Goal: Task Accomplishment & Management: Use online tool/utility

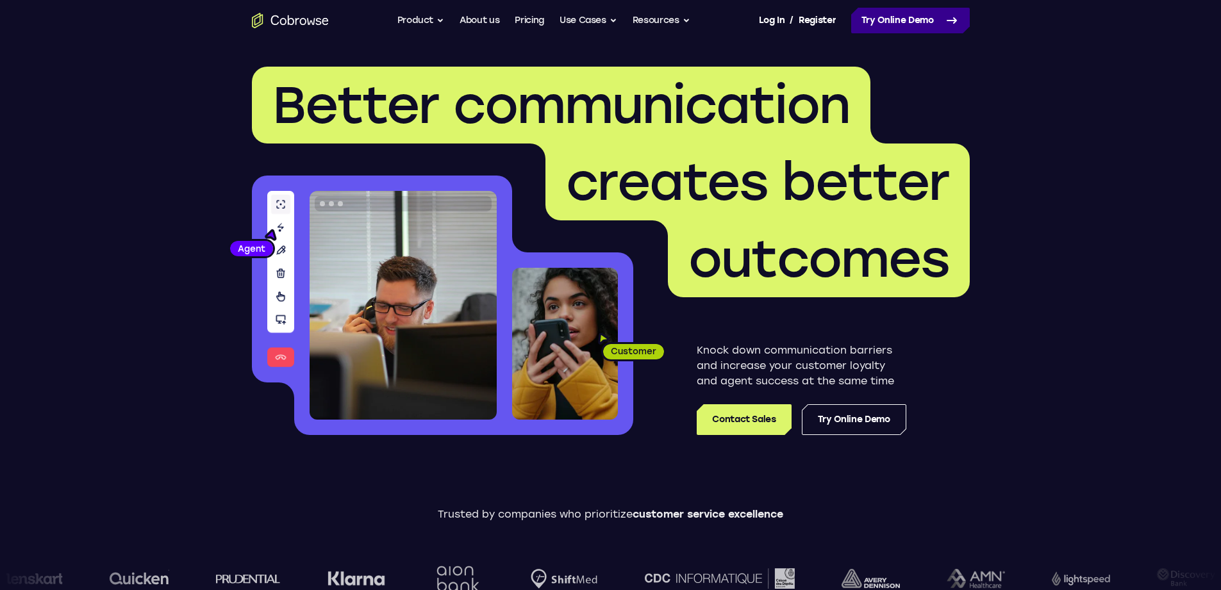
click at [904, 16] on link "Try Online Demo" at bounding box center [910, 21] width 119 height 26
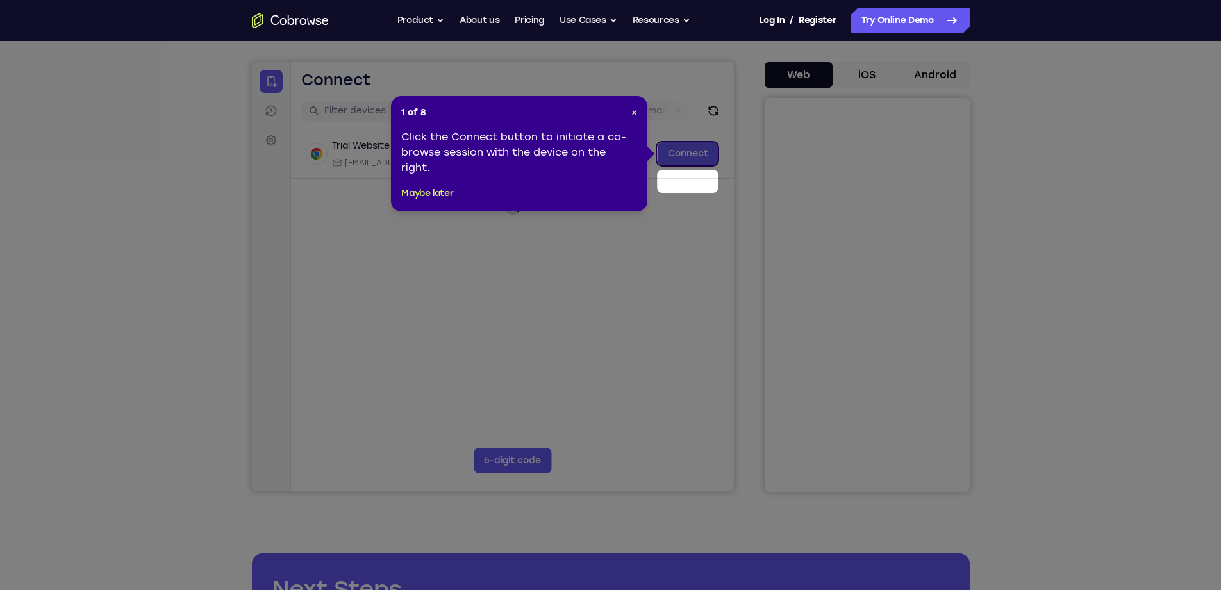
scroll to position [77, 0]
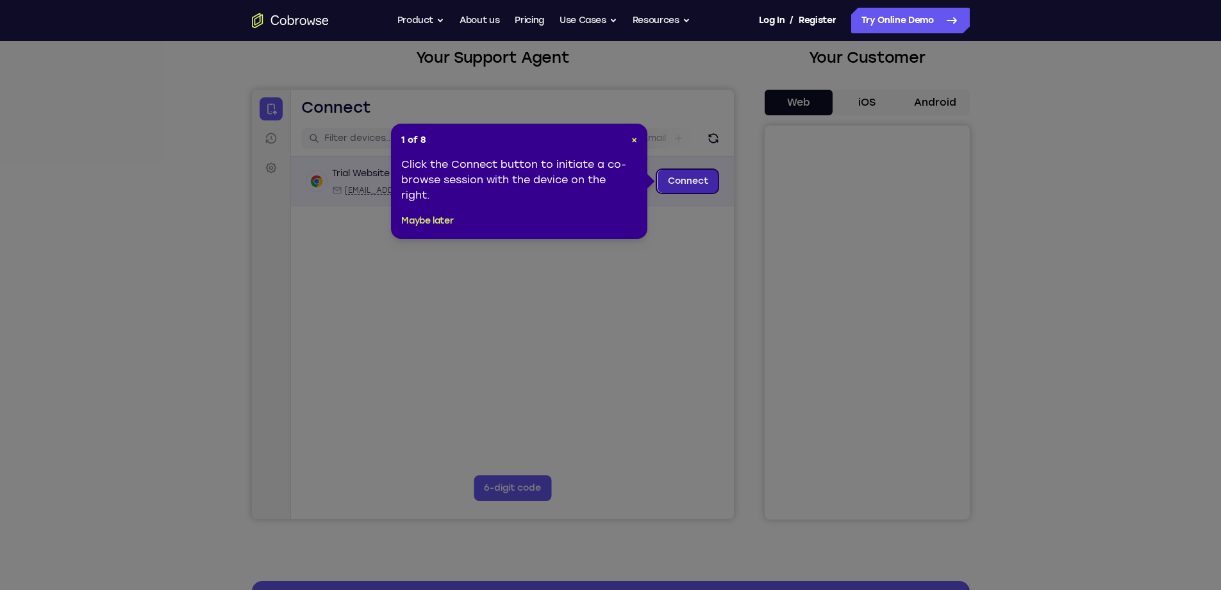
click at [693, 188] on link "Connect" at bounding box center [687, 181] width 61 height 23
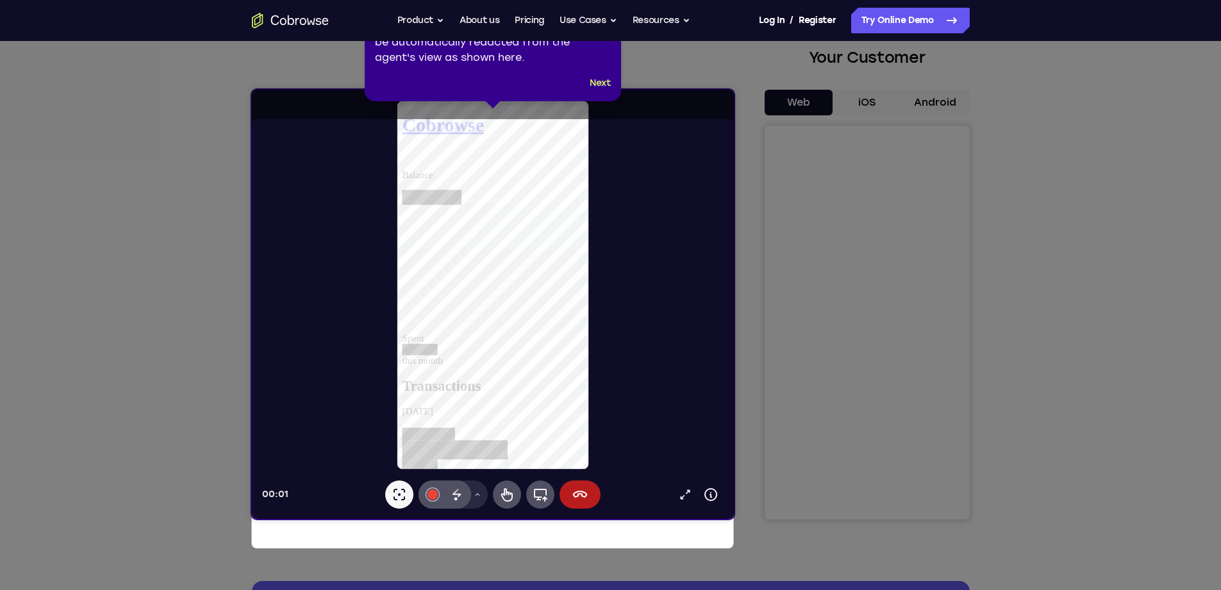
scroll to position [0, 0]
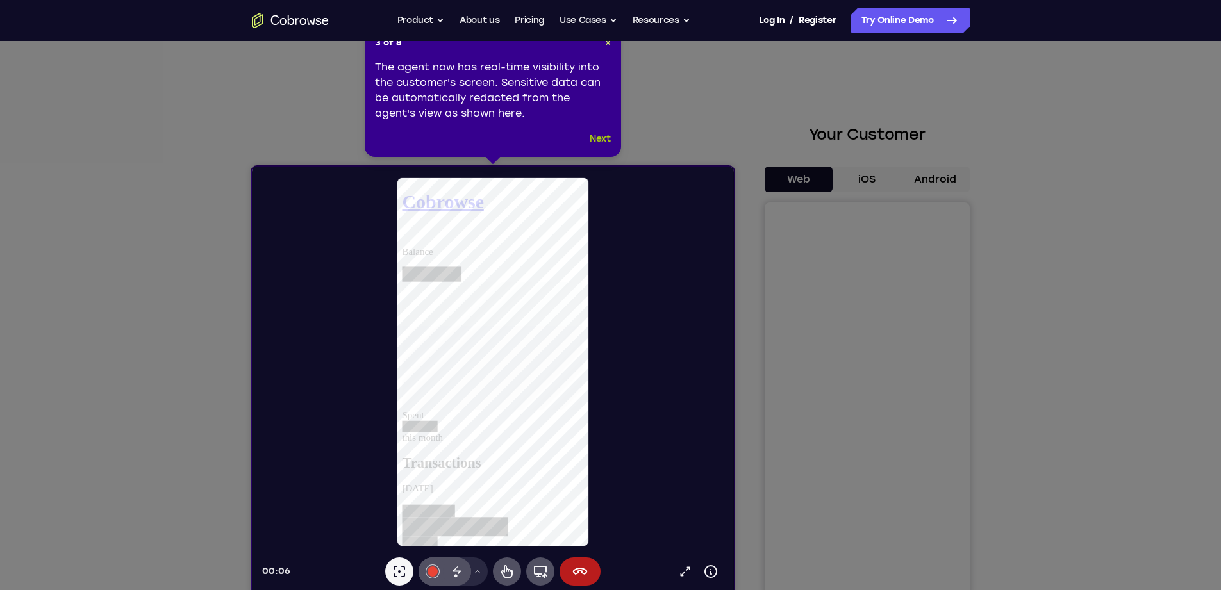
click at [603, 142] on button "Next" at bounding box center [600, 138] width 21 height 15
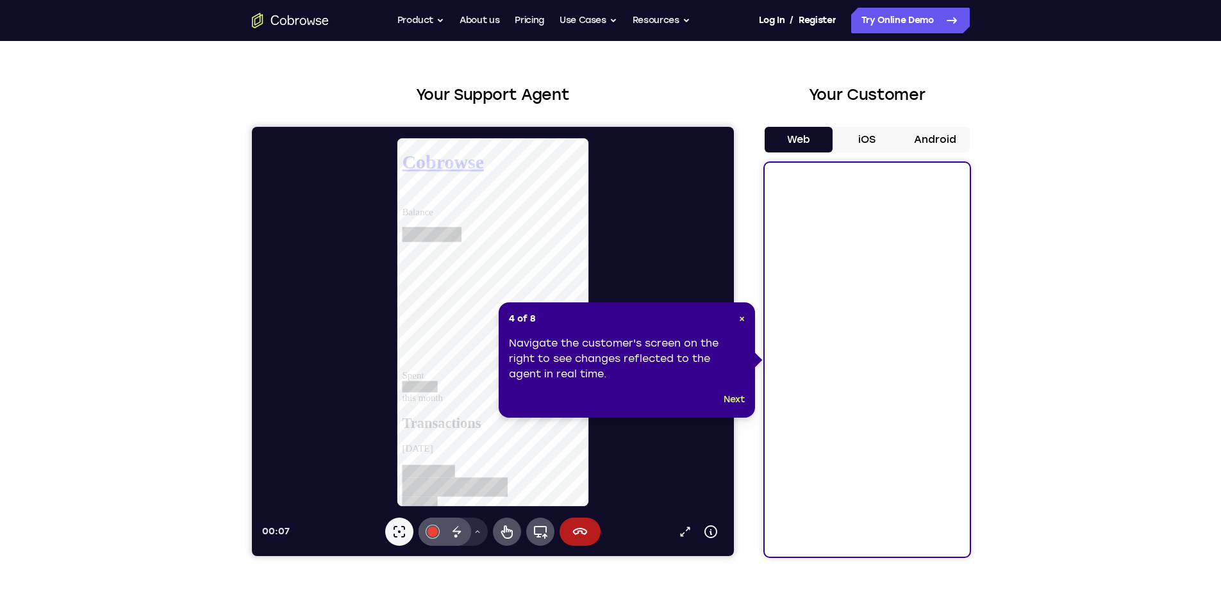
scroll to position [77, 0]
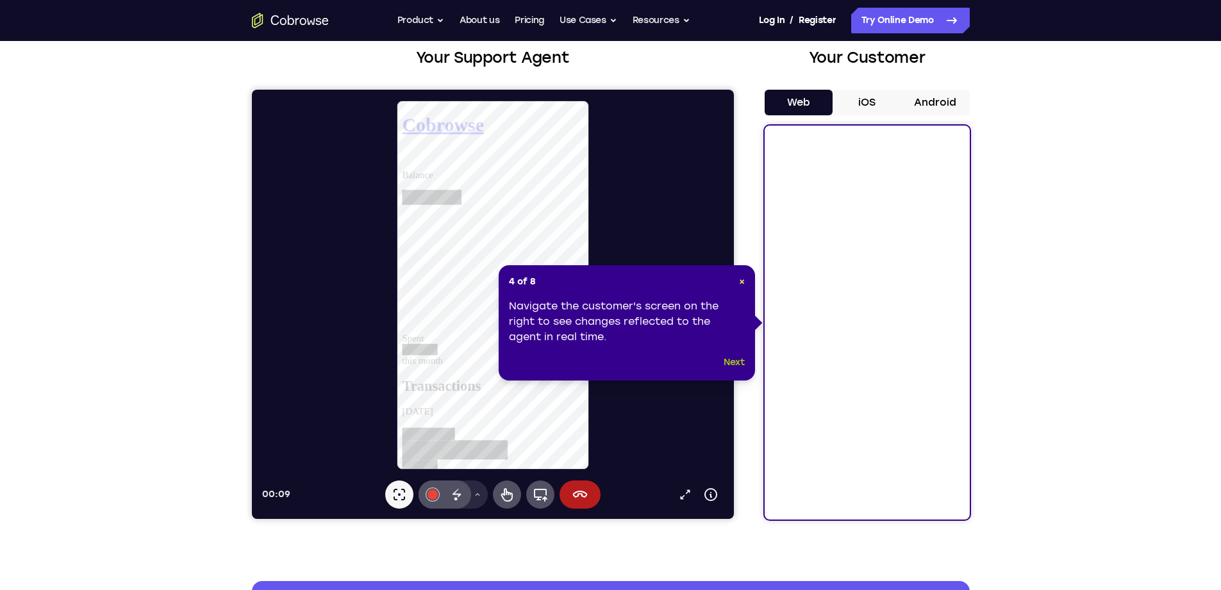
click at [740, 366] on button "Next" at bounding box center [734, 362] width 21 height 15
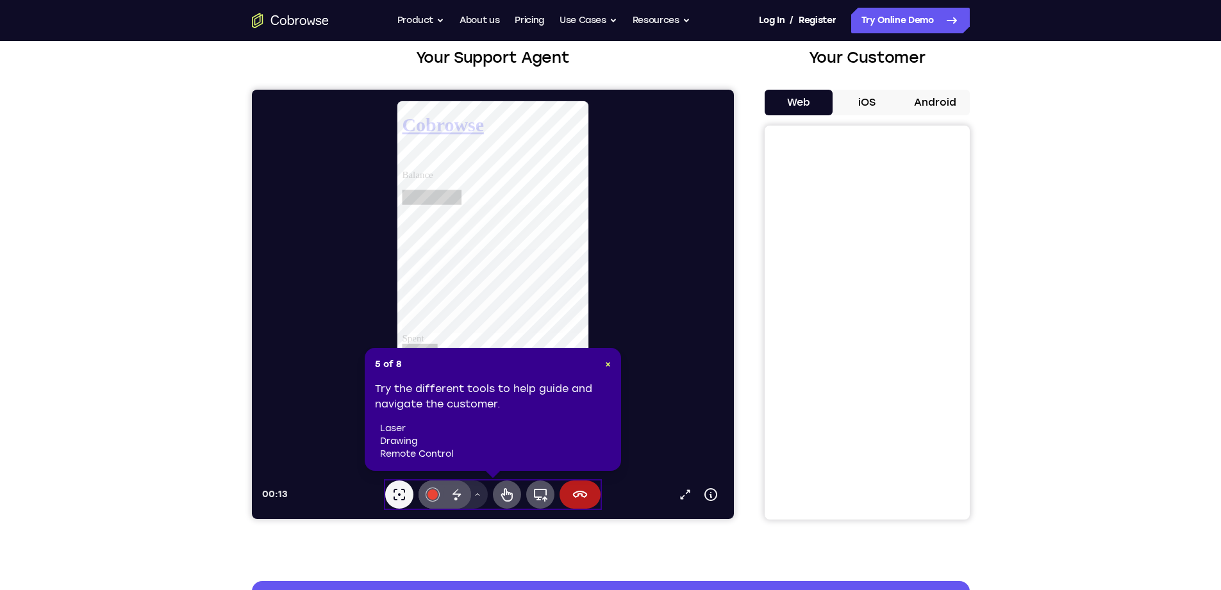
click at [536, 406] on div "Try the different tools to help guide and navigate the customer. laser drawing …" at bounding box center [493, 420] width 236 height 79
drag, startPoint x: 519, startPoint y: 371, endPoint x: 518, endPoint y: 440, distance: 69.2
click at [519, 371] on div "5 of 8 × Try the different tools to help guide and navigate the customer. laser…" at bounding box center [493, 409] width 256 height 123
click at [504, 491] on icon at bounding box center [507, 494] width 12 height 13
click at [454, 495] on icon at bounding box center [456, 494] width 15 height 15
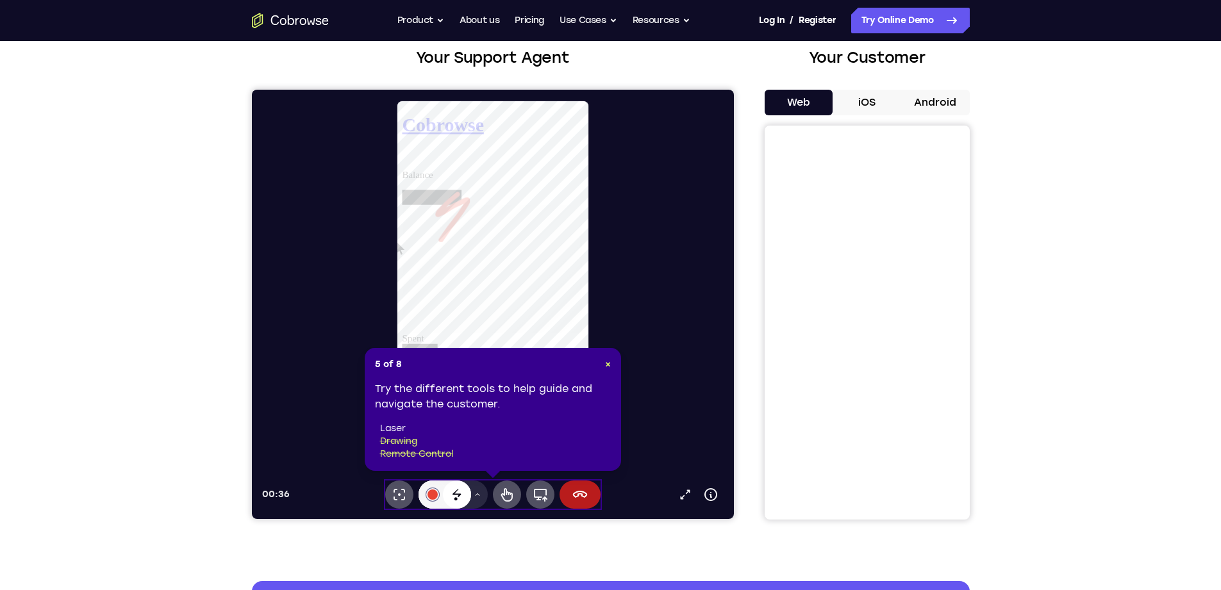
click at [461, 492] on icon at bounding box center [456, 494] width 15 height 15
click at [515, 492] on button "Remote control" at bounding box center [506, 495] width 28 height 28
click at [460, 494] on icon at bounding box center [456, 494] width 15 height 15
click at [475, 496] on icon at bounding box center [477, 495] width 8 height 8
click at [436, 497] on div at bounding box center [432, 495] width 10 height 10
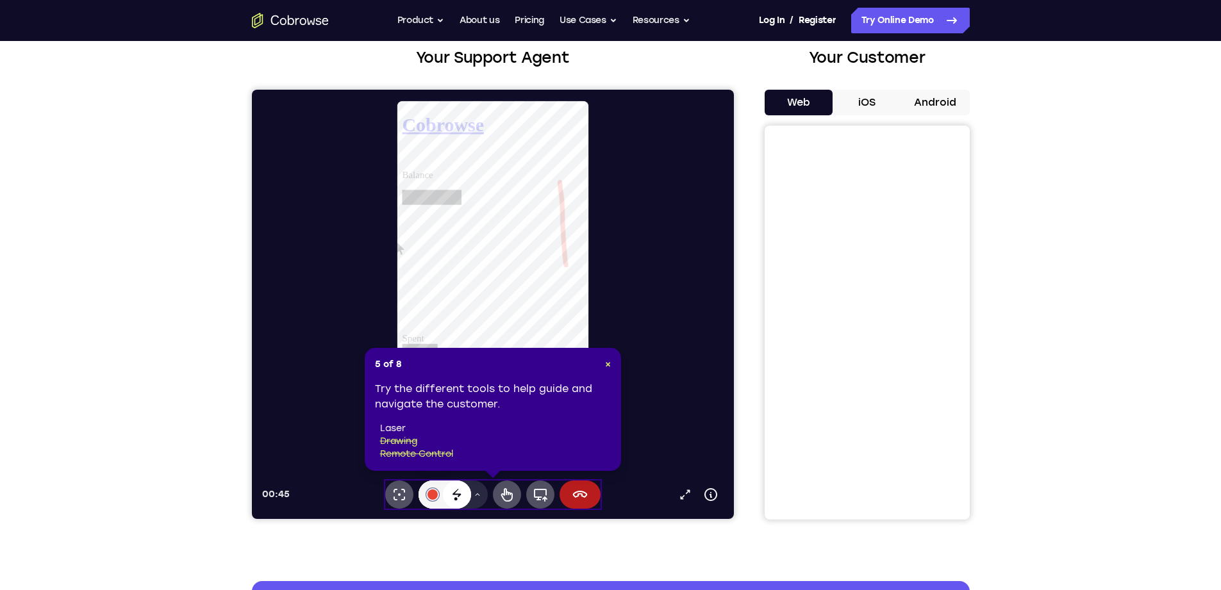
click at [456, 496] on icon at bounding box center [456, 494] width 15 height 15
click at [427, 495] on div at bounding box center [432, 495] width 10 height 10
click at [429, 495] on div at bounding box center [432, 495] width 10 height 10
click at [494, 450] on li "remote control" at bounding box center [495, 454] width 231 height 13
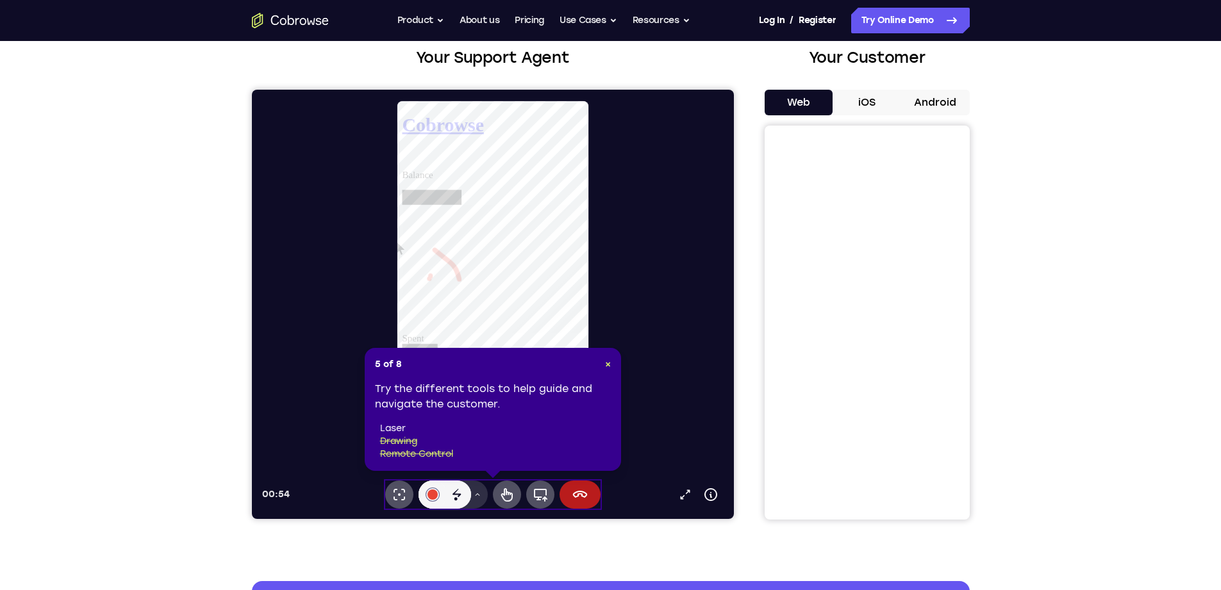
drag, startPoint x: 466, startPoint y: 495, endPoint x: 477, endPoint y: 494, distance: 11.6
click at [470, 495] on div "#e94435 Disappearing ink Drawing tools menu" at bounding box center [452, 495] width 69 height 28
click at [477, 494] on icon at bounding box center [477, 495] width 8 height 8
click at [477, 494] on icon at bounding box center [477, 495] width 4 height 3
click at [477, 494] on icon at bounding box center [477, 495] width 8 height 8
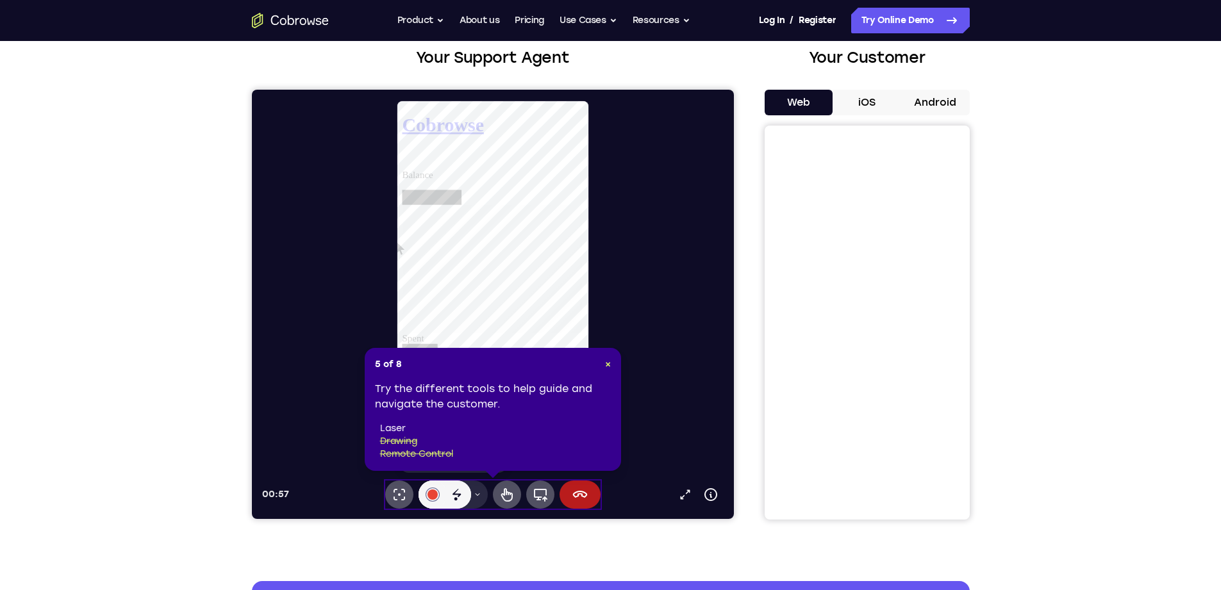
click at [522, 360] on header "5 of 8 ×" at bounding box center [493, 364] width 236 height 13
click at [608, 365] on header "5 of 8 ×" at bounding box center [493, 364] width 236 height 13
click at [608, 368] on span "×" at bounding box center [608, 364] width 6 height 11
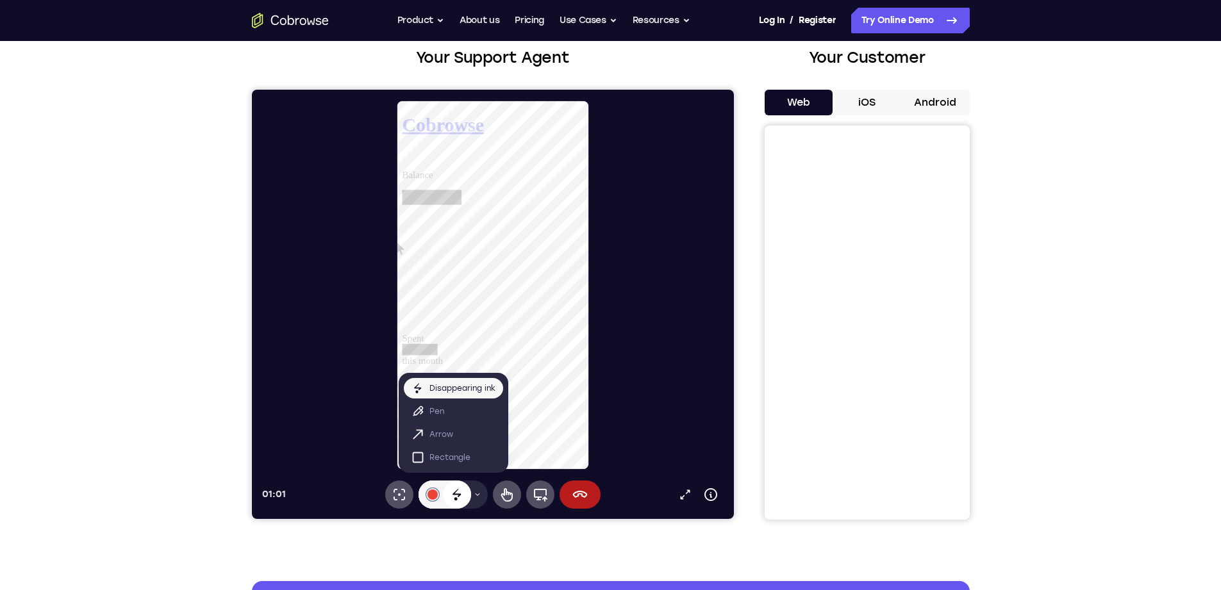
click at [475, 495] on icon at bounding box center [477, 495] width 8 height 8
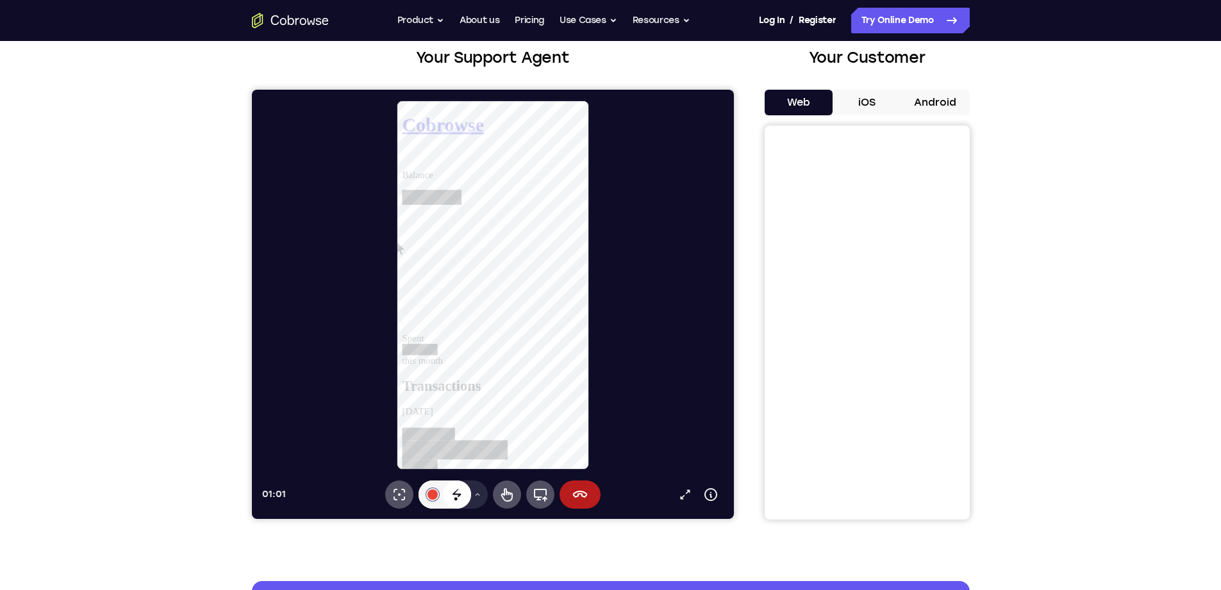
click at [458, 495] on icon at bounding box center [456, 493] width 8 height 8
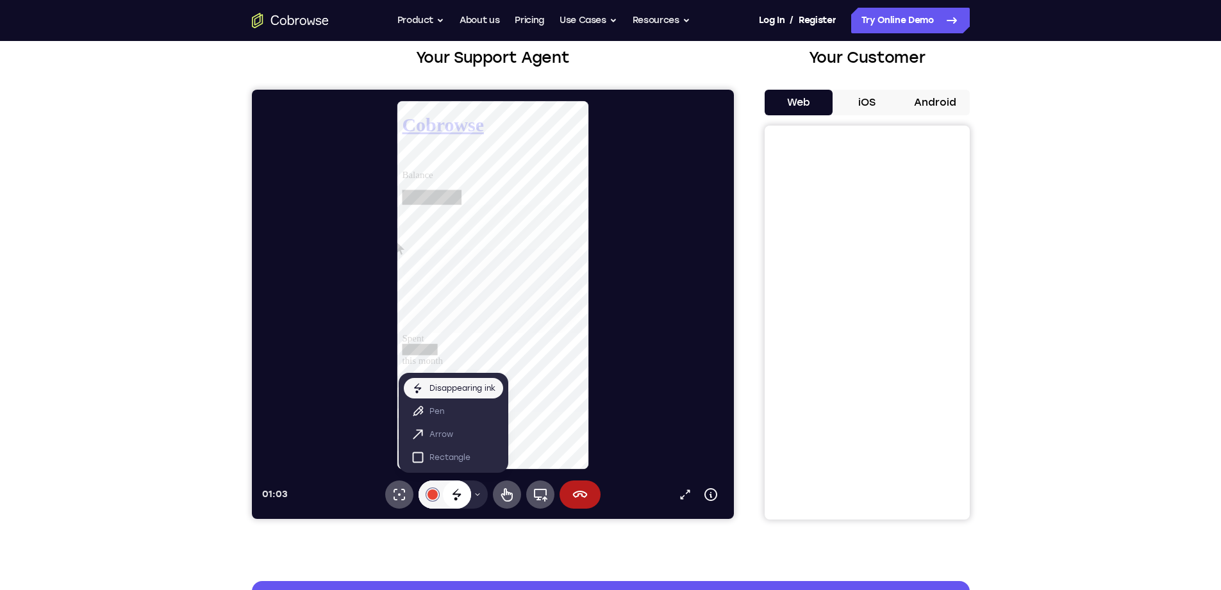
click at [459, 495] on icon at bounding box center [456, 493] width 8 height 8
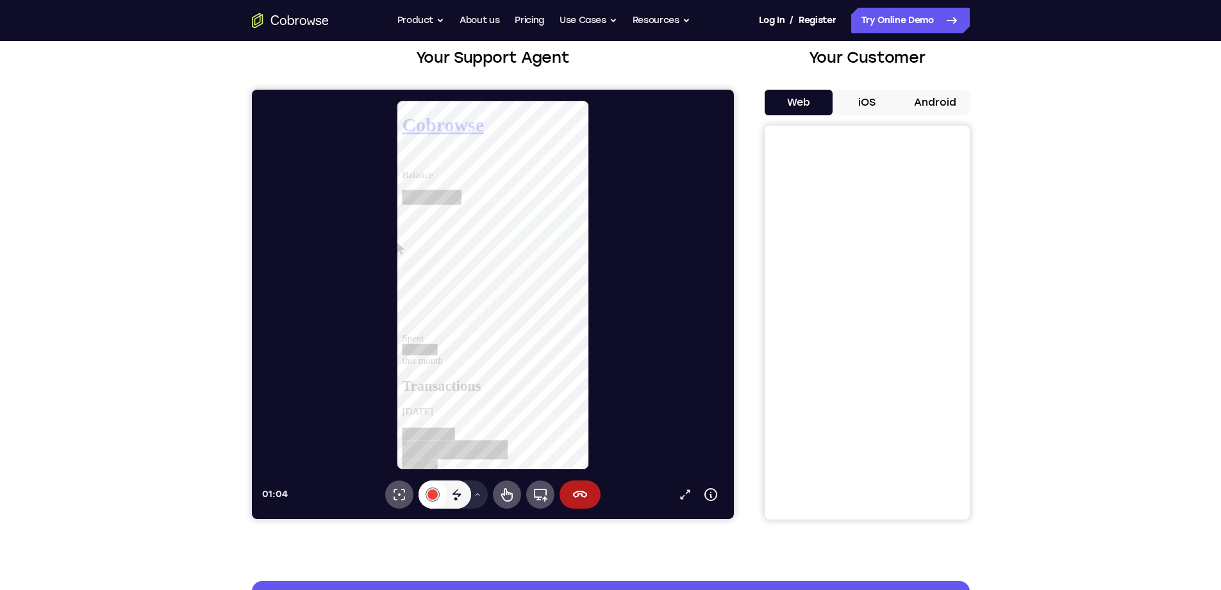
click at [436, 493] on div at bounding box center [432, 495] width 10 height 10
click at [434, 424] on button "Select color #10b5cb" at bounding box center [432, 420] width 13 height 13
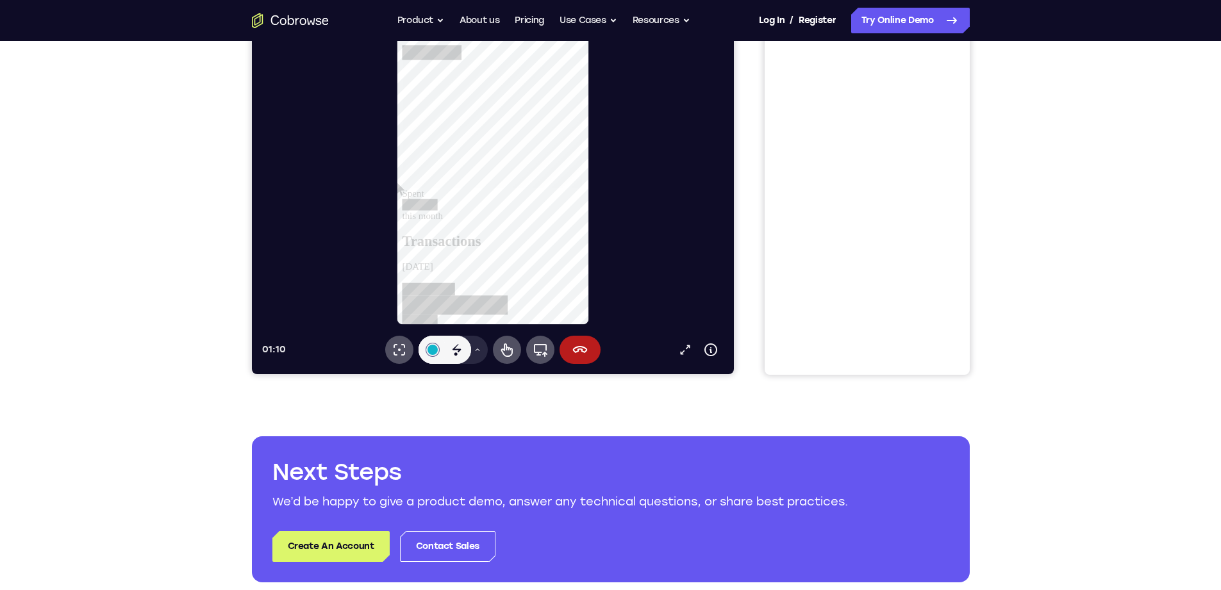
scroll to position [0, 0]
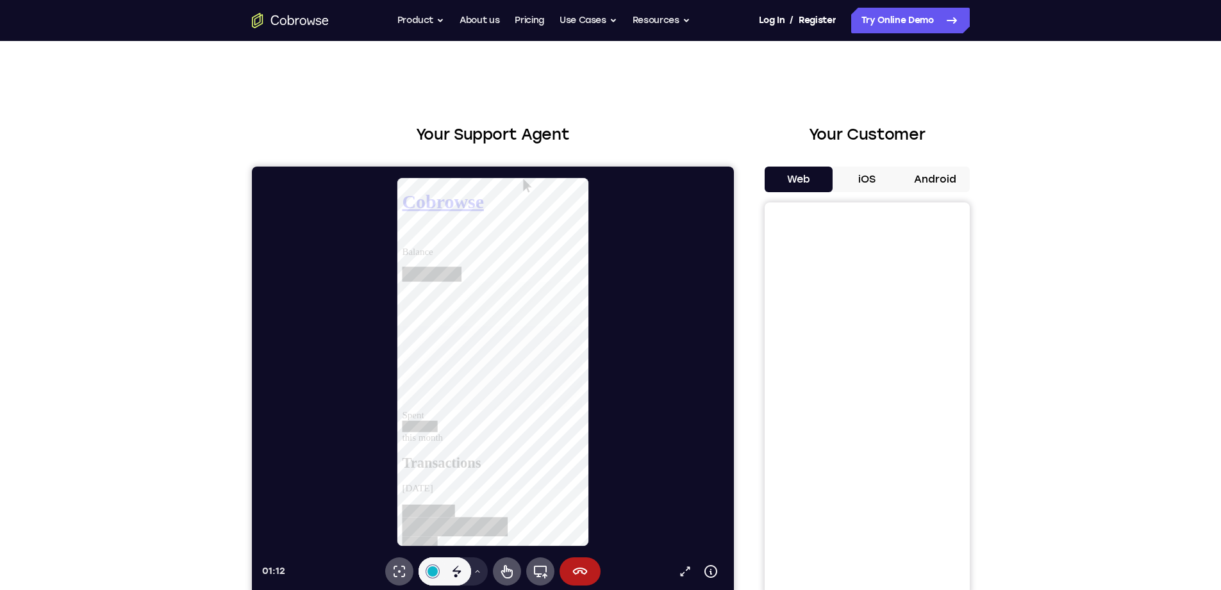
click at [877, 177] on button "iOS" at bounding box center [867, 180] width 69 height 26
click at [945, 169] on button "Android" at bounding box center [935, 180] width 69 height 26
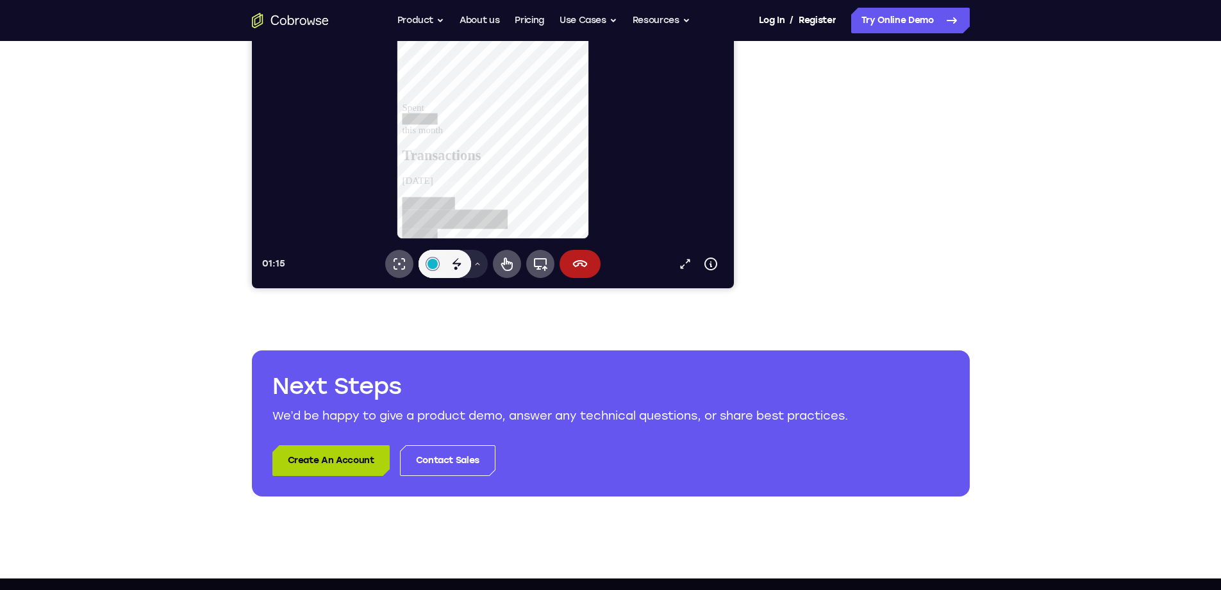
click at [358, 454] on link "Create An Account" at bounding box center [330, 460] width 117 height 31
